Goal: Register for event/course

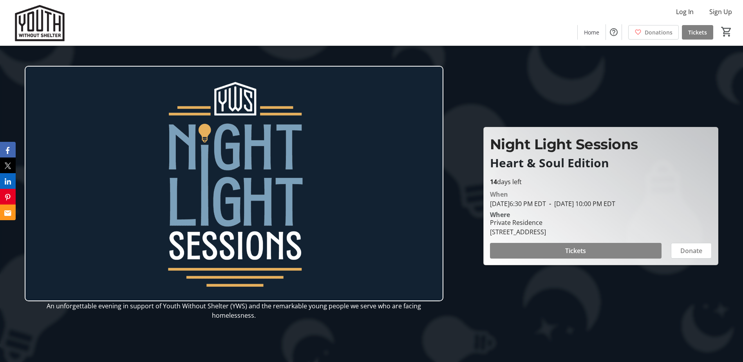
click at [625, 248] on span at bounding box center [576, 250] width 172 height 19
drag, startPoint x: 491, startPoint y: 231, endPoint x: 643, endPoint y: 229, distance: 152.0
click at [643, 229] on div "Private Residence [STREET_ADDRESS]" at bounding box center [600, 227] width 231 height 19
copy div "[STREET_ADDRESS]"
